Goal: Obtain resource: Download file/media

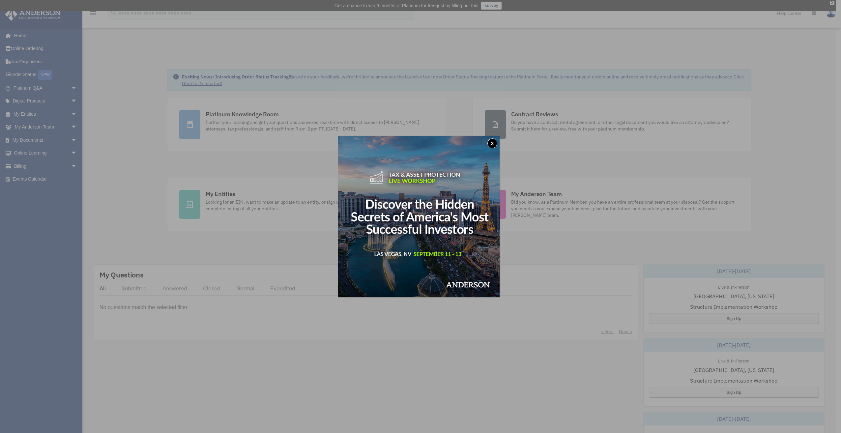
click at [494, 143] on button "x" at bounding box center [492, 143] width 10 height 10
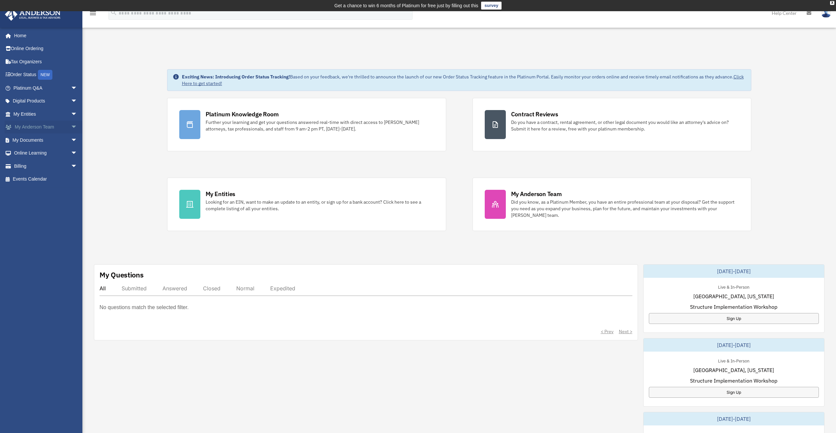
click at [26, 129] on link "My Anderson Team arrow_drop_down" at bounding box center [46, 127] width 83 height 13
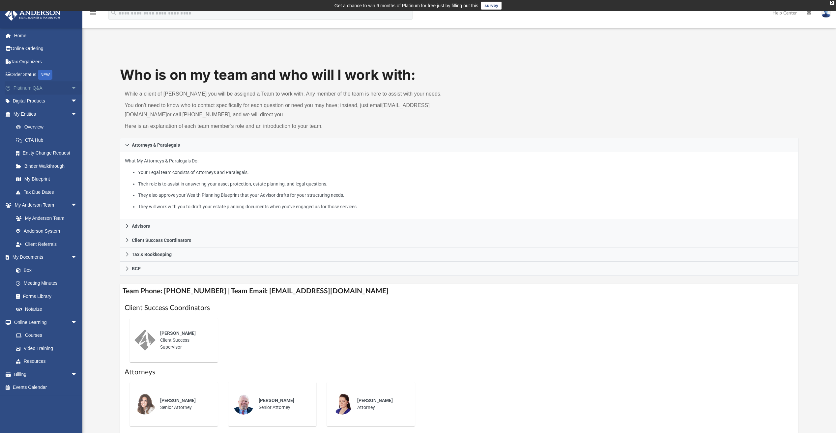
click at [34, 87] on link "Platinum Q&A arrow_drop_down" at bounding box center [46, 87] width 83 height 13
click at [17, 37] on link "Home" at bounding box center [46, 35] width 83 height 13
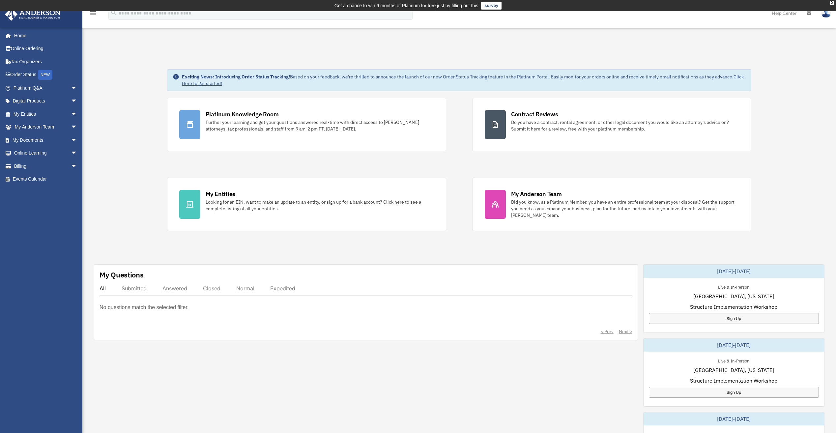
click at [316, 237] on div "Exciting News: Introducing Order Status Tracking! Based on your feedback, we're…" at bounding box center [458, 349] width 763 height 592
click at [153, 224] on div "Exciting News: Introducing Order Status Tracking! Based on your feedback, we're…" at bounding box center [458, 349] width 763 height 592
click at [27, 63] on link "Tax Organizers" at bounding box center [46, 61] width 83 height 13
click at [28, 51] on link "Online Ordering" at bounding box center [46, 48] width 83 height 13
click at [71, 128] on span "arrow_drop_down" at bounding box center [77, 128] width 13 height 14
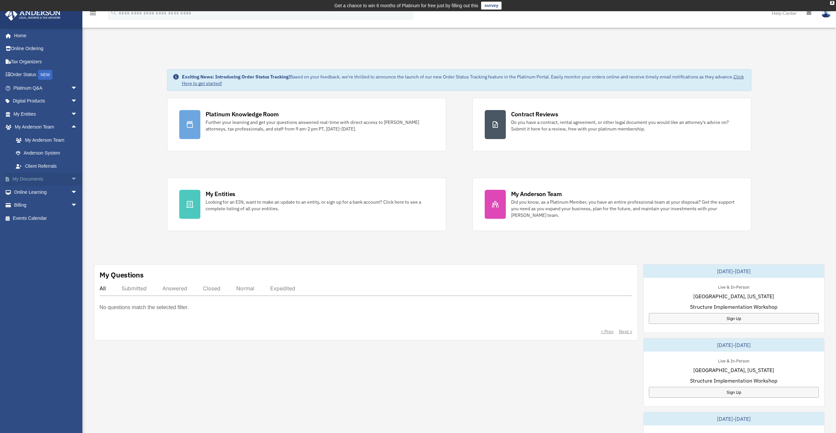
click at [71, 180] on span "arrow_drop_down" at bounding box center [77, 180] width 13 height 14
click at [27, 192] on link "Box" at bounding box center [48, 191] width 78 height 13
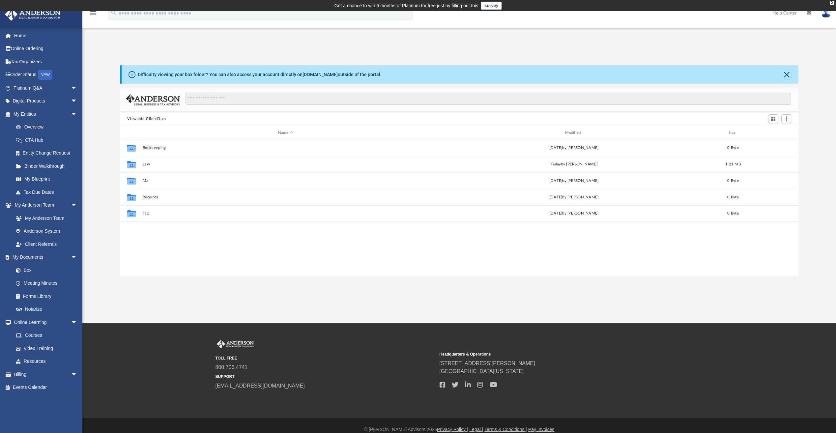
scroll to position [145, 673]
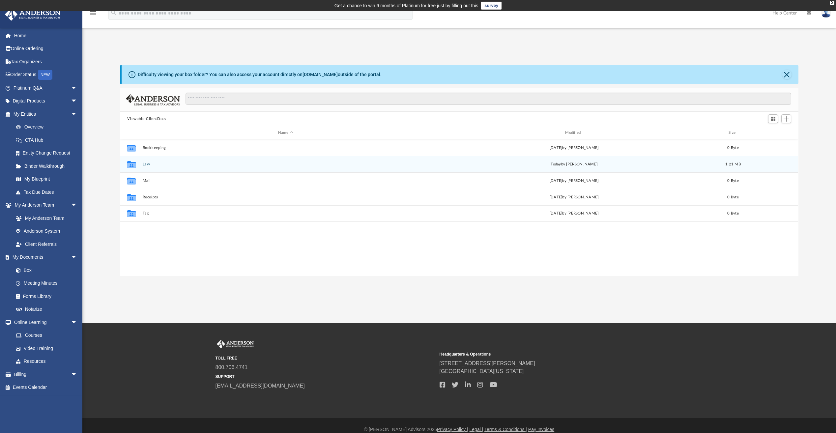
click at [146, 164] on button "Law" at bounding box center [286, 164] width 286 height 4
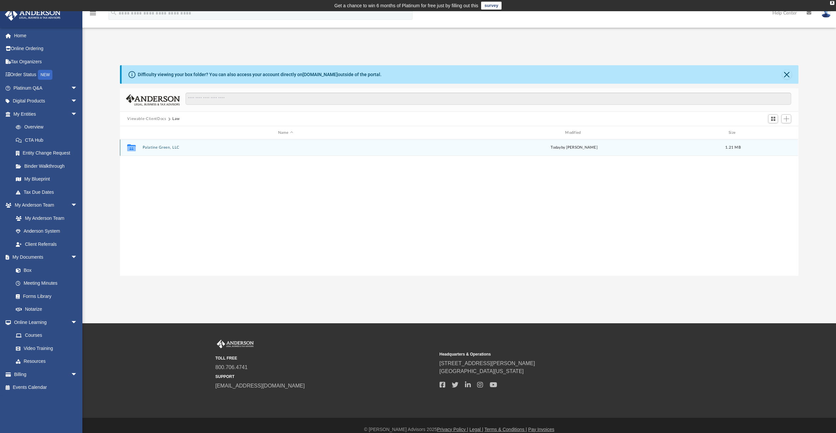
click at [163, 148] on button "Palatine Green, LLC" at bounding box center [286, 147] width 286 height 4
click at [151, 142] on div "Collaborated Folder Initial Docs today by Lindsay Haggie 1.21 MB" at bounding box center [459, 147] width 678 height 16
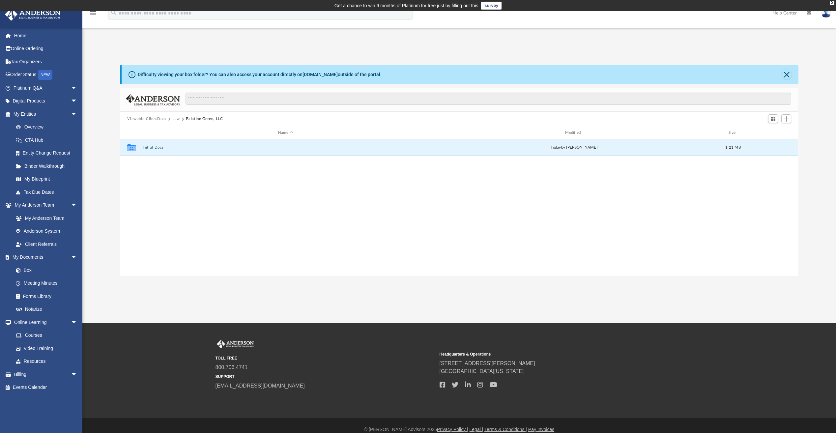
click at [150, 147] on button "Initial Docs" at bounding box center [286, 147] width 286 height 4
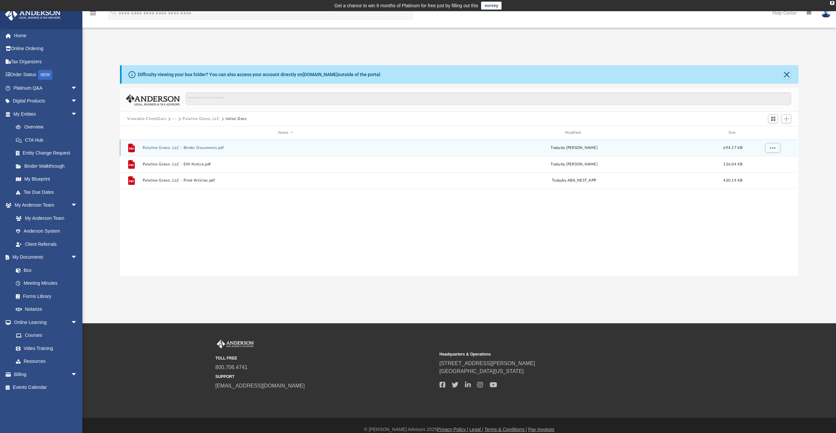
click at [187, 146] on button "Palatine Green, LLC - Binder Documents.pdf" at bounding box center [286, 148] width 286 height 4
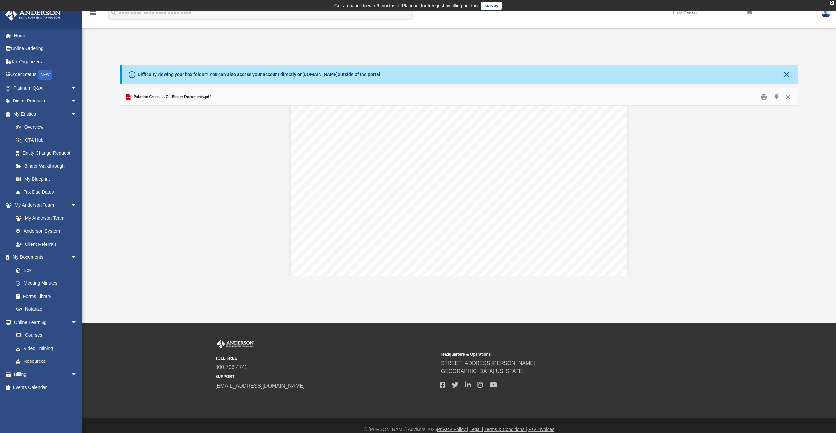
scroll to position [955, 0]
click at [777, 96] on button "Download" at bounding box center [776, 97] width 12 height 10
click at [786, 77] on button "Close" at bounding box center [786, 74] width 9 height 9
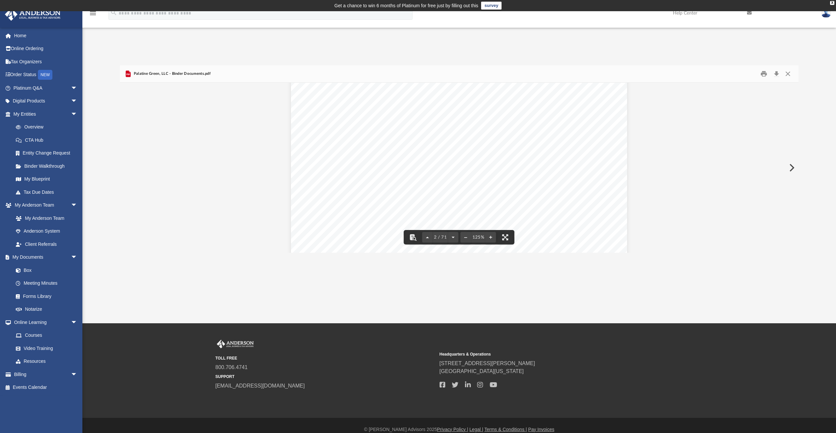
scroll to position [395, 0]
click at [787, 75] on button "Close" at bounding box center [788, 74] width 12 height 10
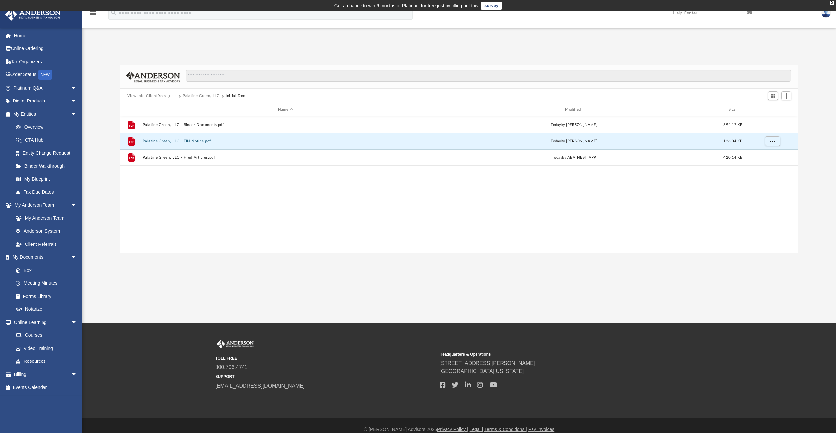
click at [170, 141] on button "Palatine Green, LLC - EIN Notice.pdf" at bounding box center [286, 141] width 286 height 4
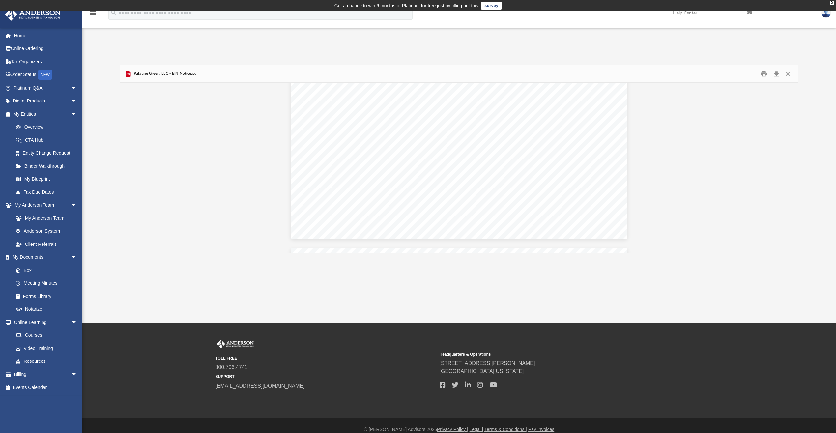
scroll to position [1746, 0]
click at [777, 75] on button "Download" at bounding box center [776, 74] width 12 height 10
click at [34, 271] on link "Box" at bounding box center [48, 270] width 78 height 13
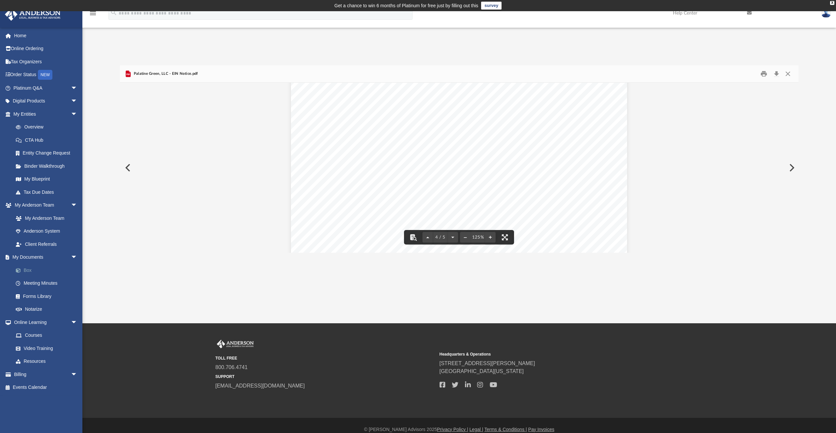
click at [26, 269] on link "Box" at bounding box center [48, 270] width 78 height 13
click at [787, 74] on button "Close" at bounding box center [788, 74] width 12 height 10
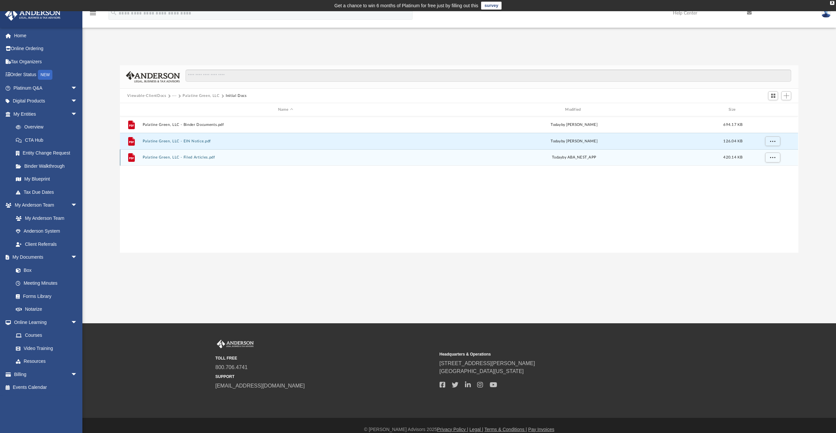
click at [166, 155] on button "Palatine Green, LLC - Filed Articles.pdf" at bounding box center [286, 157] width 286 height 4
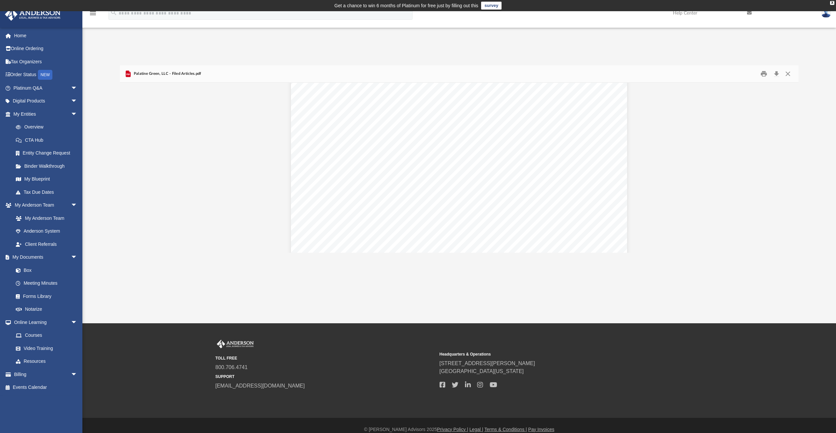
scroll to position [0, 0]
click at [776, 72] on button "Download" at bounding box center [776, 74] width 12 height 10
click at [35, 49] on link "Online Ordering" at bounding box center [46, 48] width 83 height 13
click at [30, 63] on link "Tax Organizers" at bounding box center [46, 61] width 83 height 13
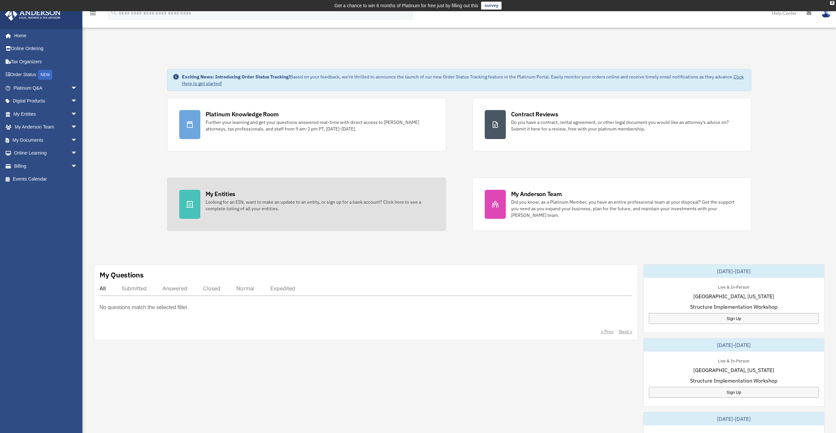
click at [225, 197] on div "My Entities" at bounding box center [221, 194] width 30 height 8
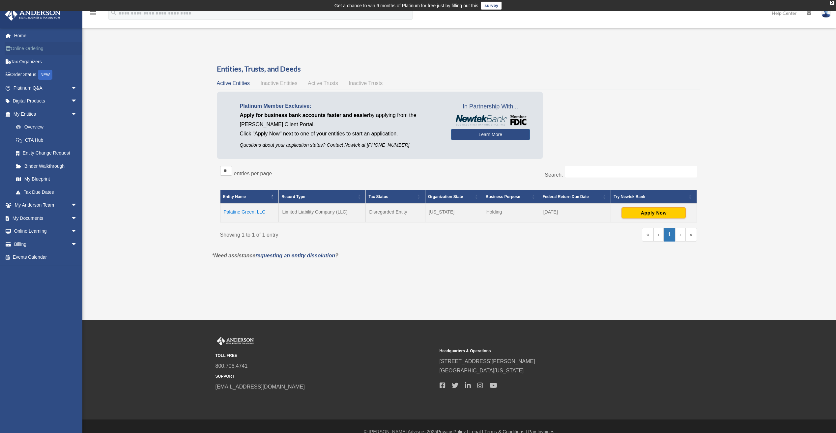
click at [19, 47] on link "Online Ordering" at bounding box center [46, 48] width 83 height 13
click at [23, 63] on link "Tax Organizers" at bounding box center [46, 61] width 83 height 13
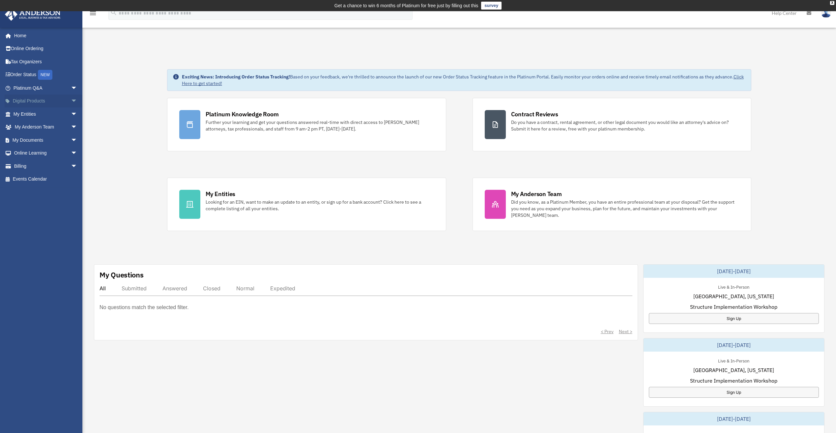
click at [22, 101] on link "Digital Products arrow_drop_down" at bounding box center [46, 101] width 83 height 13
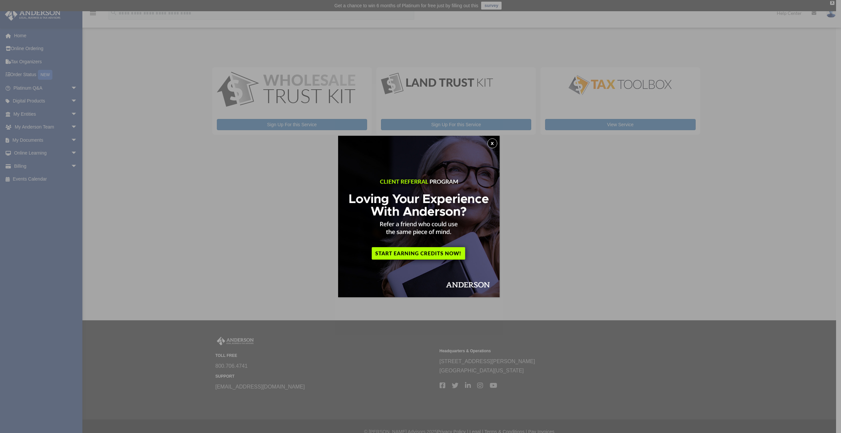
click at [493, 143] on button "x" at bounding box center [492, 143] width 10 height 10
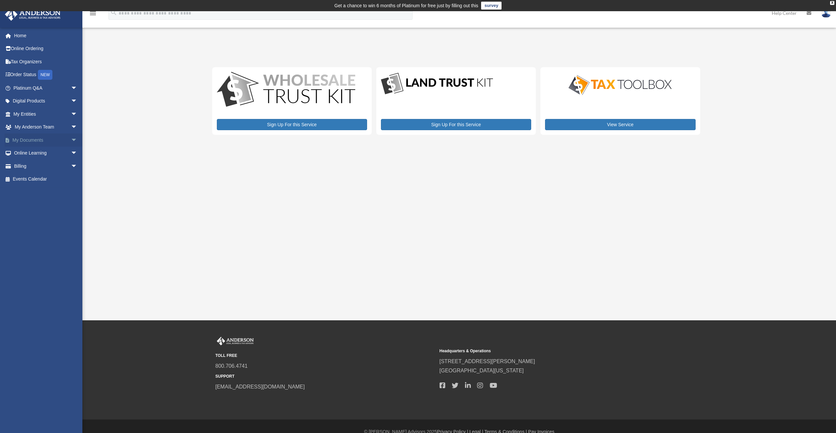
click at [37, 141] on link "My Documents arrow_drop_down" at bounding box center [46, 139] width 83 height 13
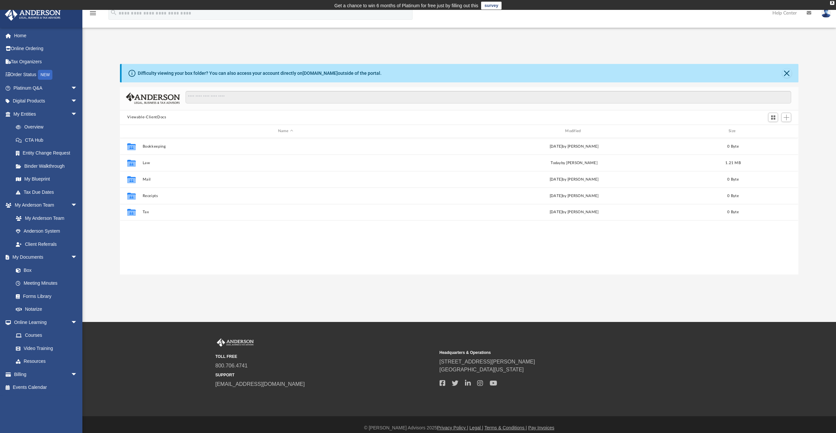
scroll to position [145, 673]
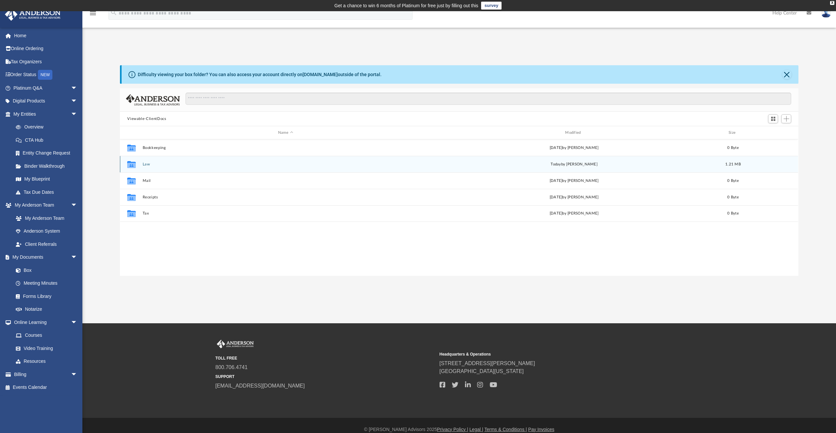
click at [147, 164] on button "Law" at bounding box center [286, 164] width 286 height 4
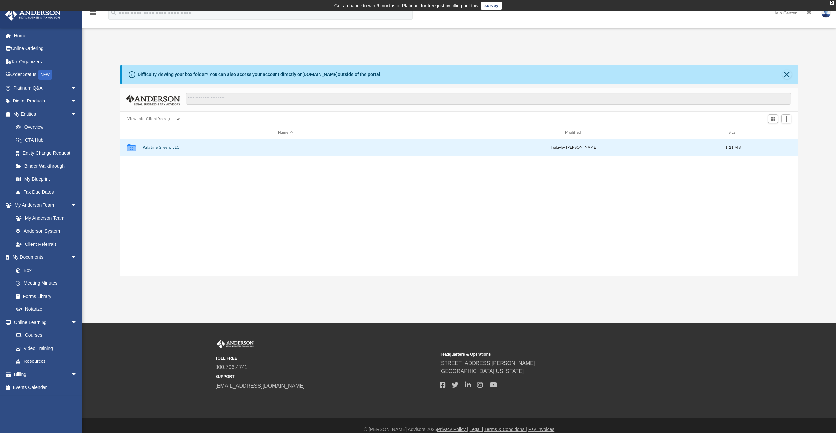
click at [167, 147] on button "Palatine Green, LLC" at bounding box center [286, 147] width 286 height 4
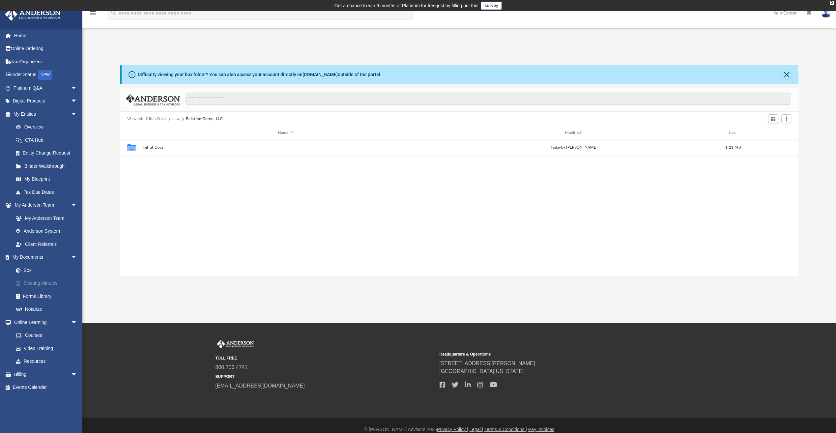
click at [39, 283] on link "Meeting Minutes" at bounding box center [48, 283] width 78 height 13
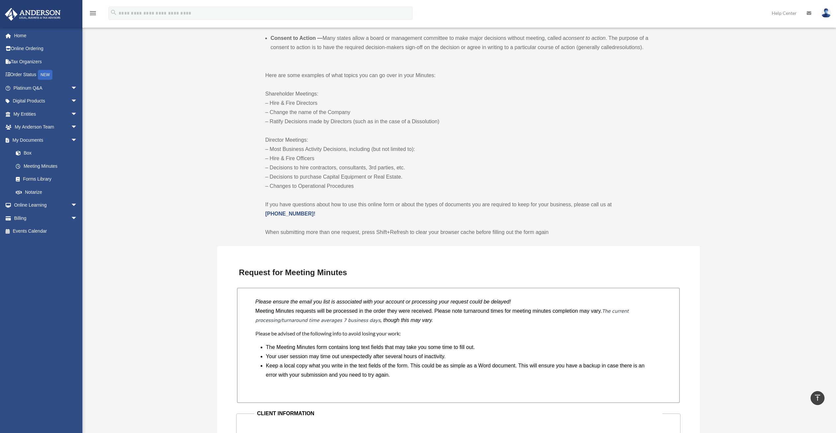
scroll to position [165, 0]
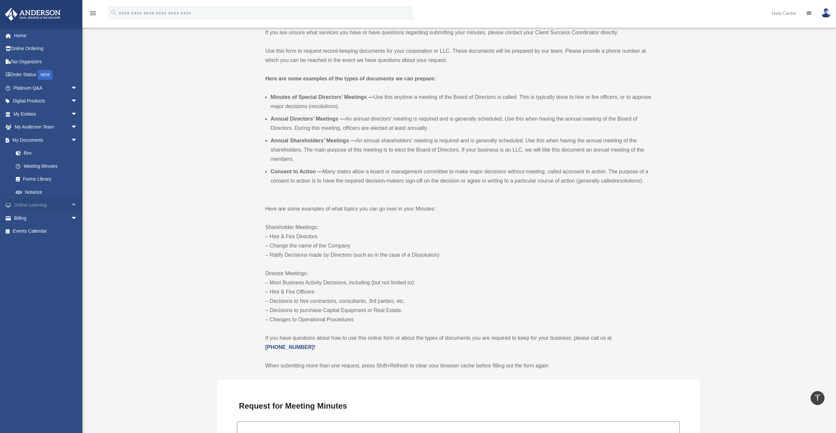
click at [71, 204] on span "arrow_drop_down" at bounding box center [77, 206] width 13 height 14
click at [34, 220] on link "Courses" at bounding box center [48, 218] width 78 height 13
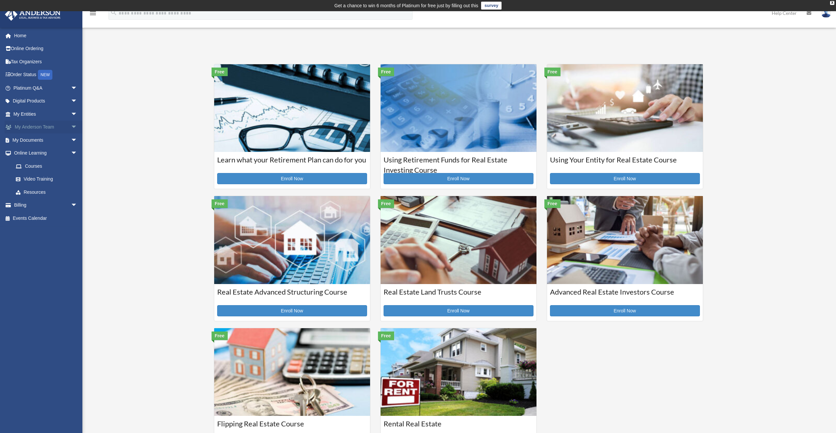
click at [32, 128] on link "My Anderson Team arrow_drop_down" at bounding box center [46, 127] width 83 height 13
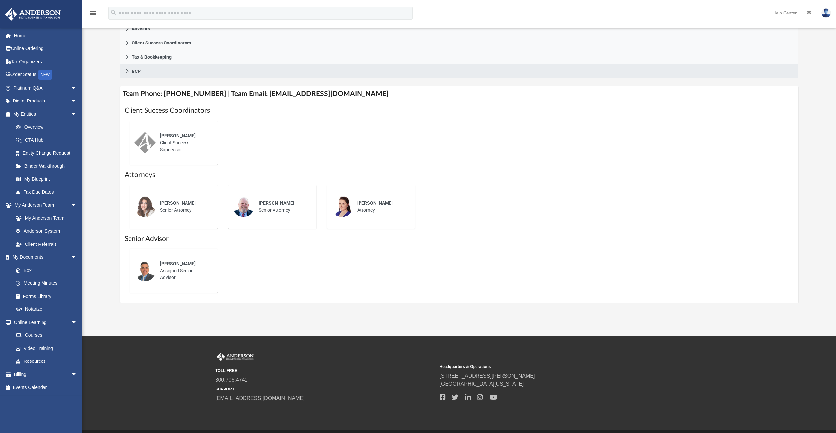
scroll to position [198, 0]
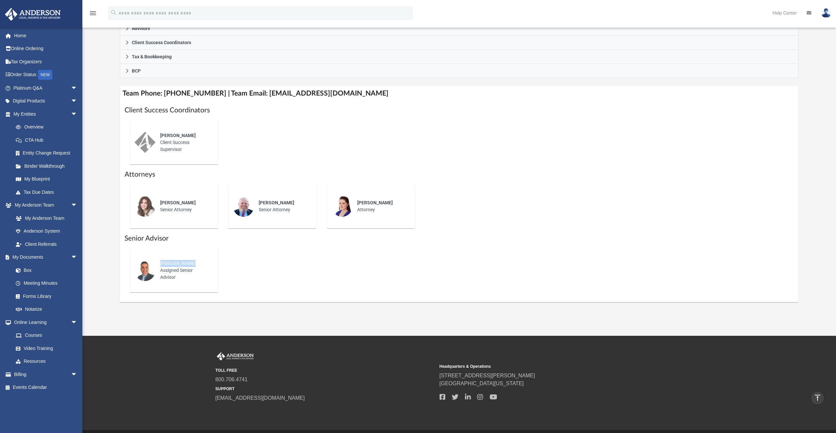
drag, startPoint x: 160, startPoint y: 265, endPoint x: 191, endPoint y: 265, distance: 31.6
click at [191, 265] on div "[PERSON_NAME] Assigned Senior Advisor" at bounding box center [185, 270] width 58 height 30
